Goal: Book appointment/travel/reservation

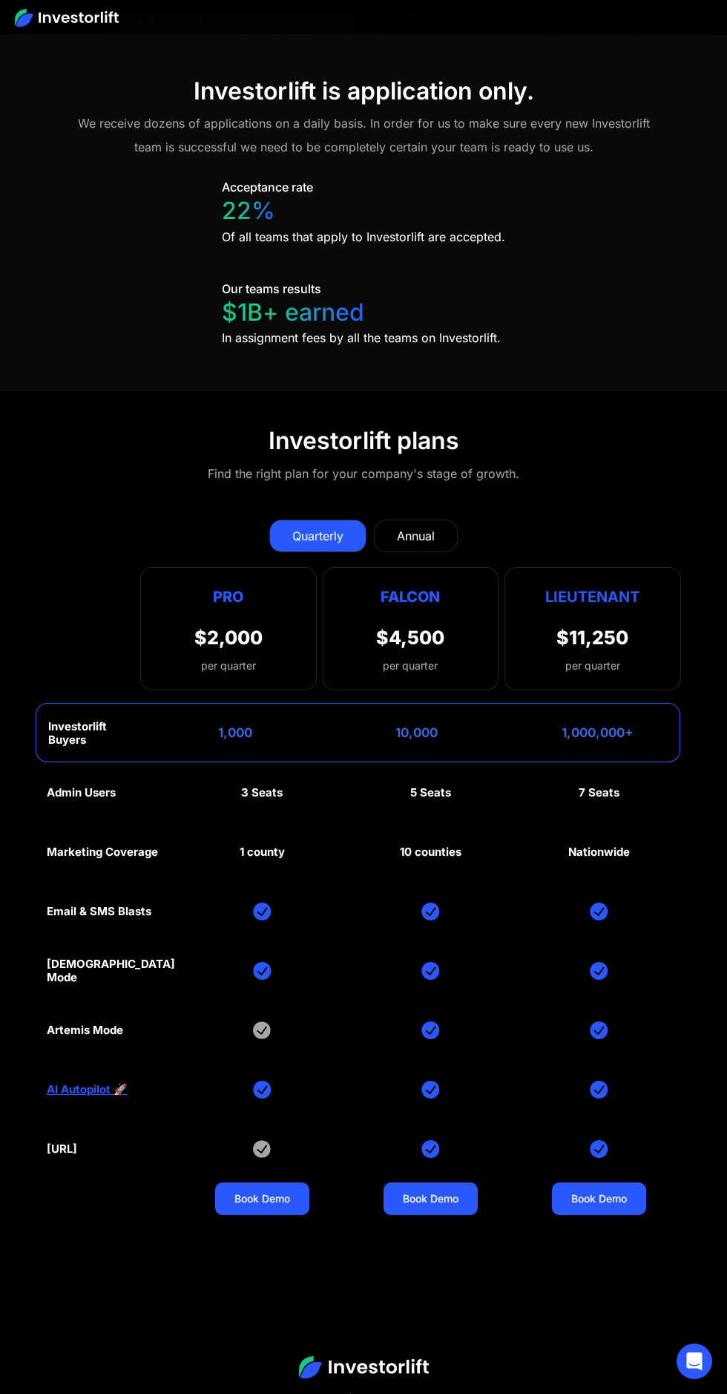
scroll to position [9030, 0]
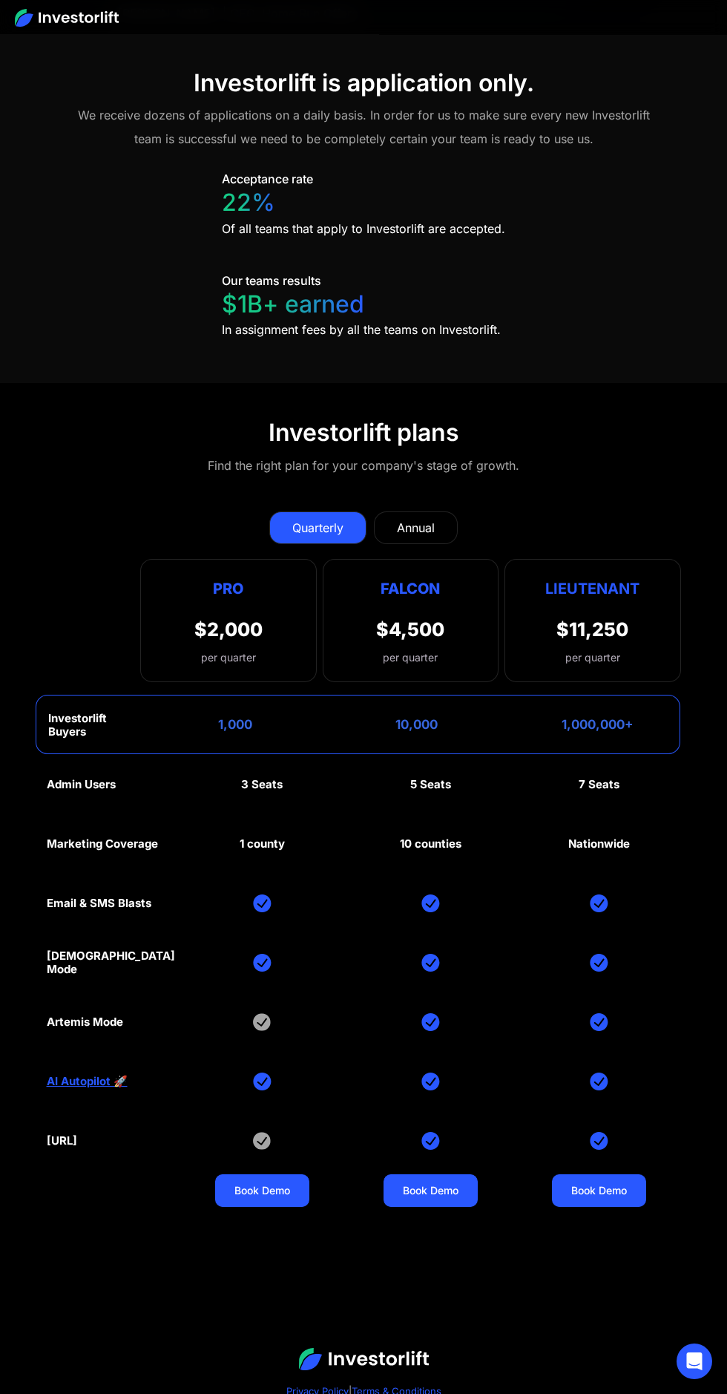
click at [441, 523] on link "Annual" at bounding box center [416, 527] width 84 height 33
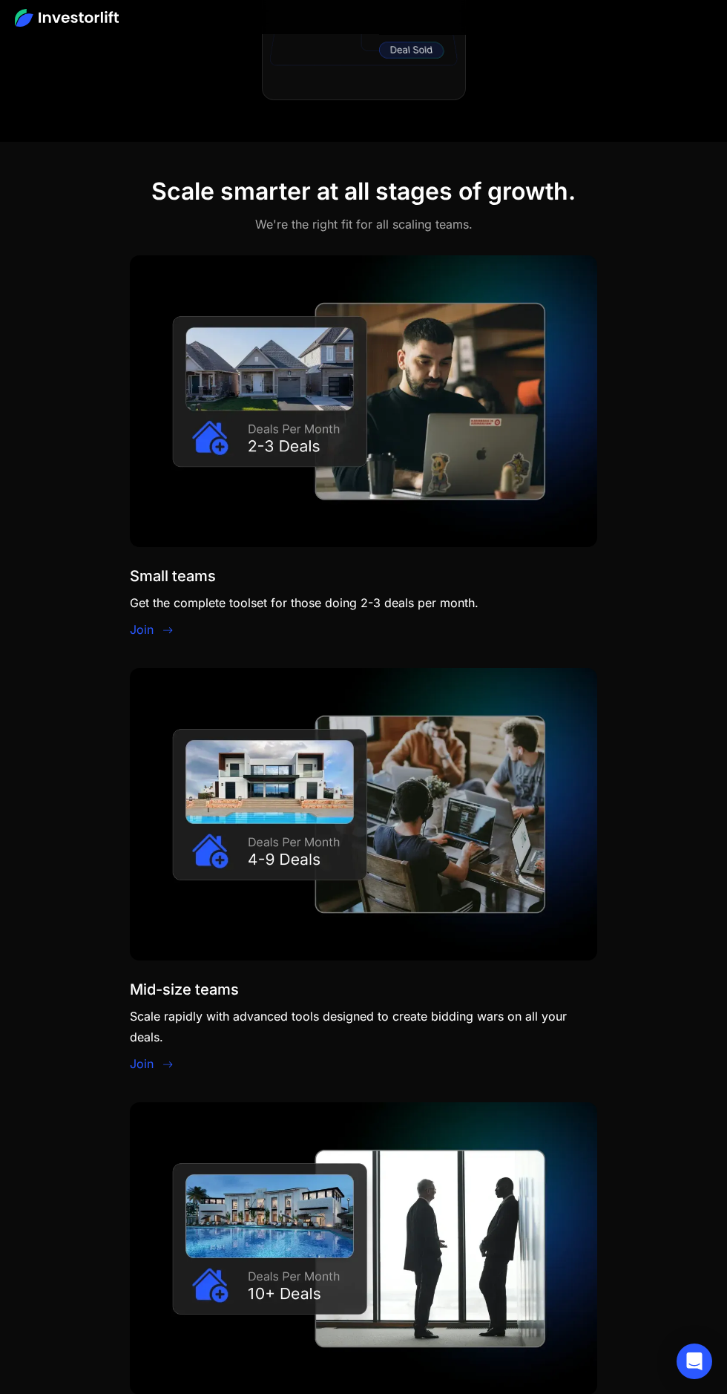
scroll to position [1636, 0]
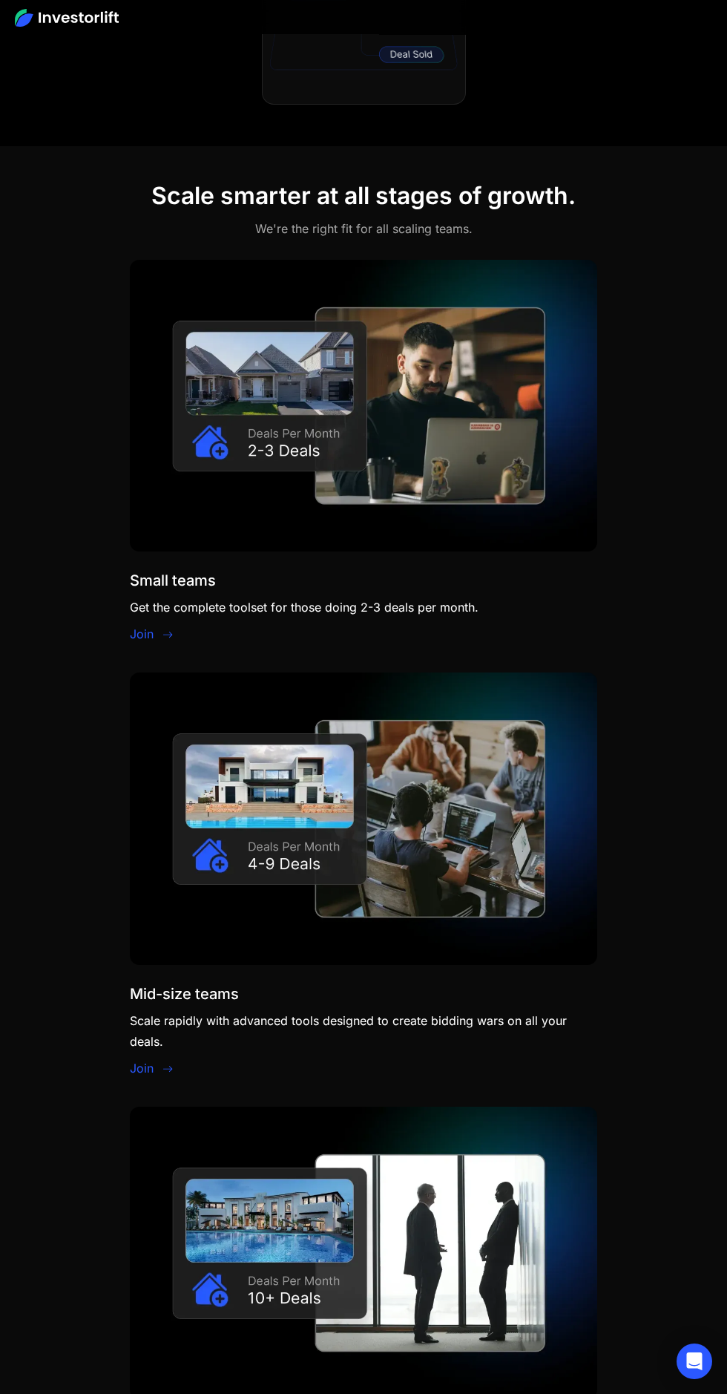
click at [148, 625] on link "Join" at bounding box center [142, 634] width 24 height 18
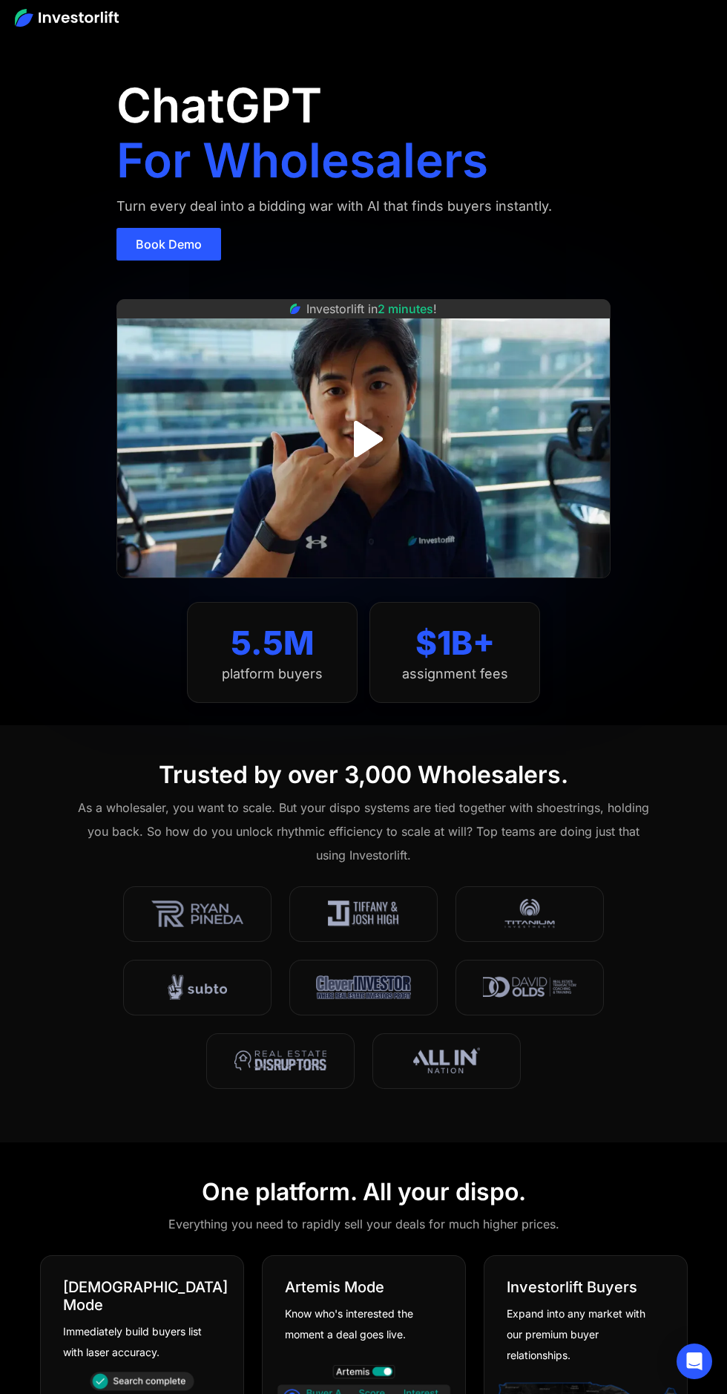
scroll to position [1569, 0]
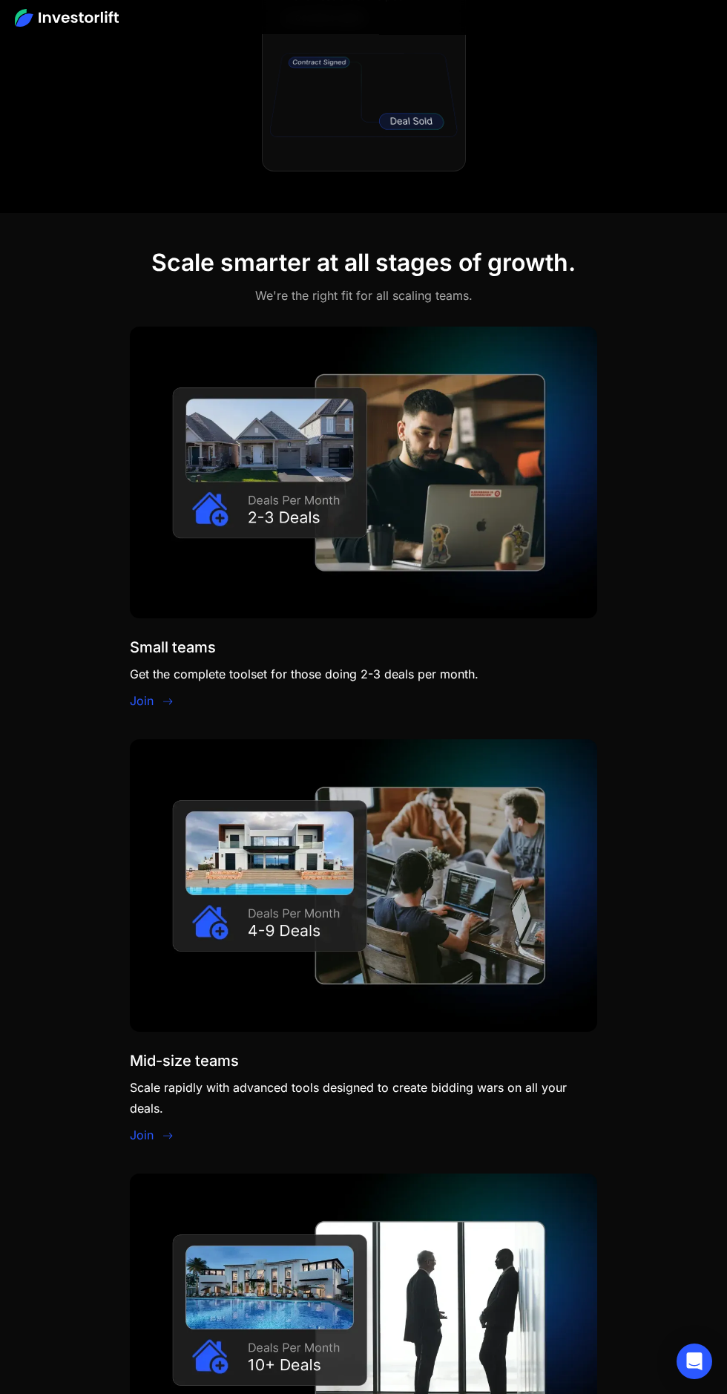
click at [148, 1137] on link "Join" at bounding box center [142, 1135] width 24 height 18
